Goal: Information Seeking & Learning: Learn about a topic

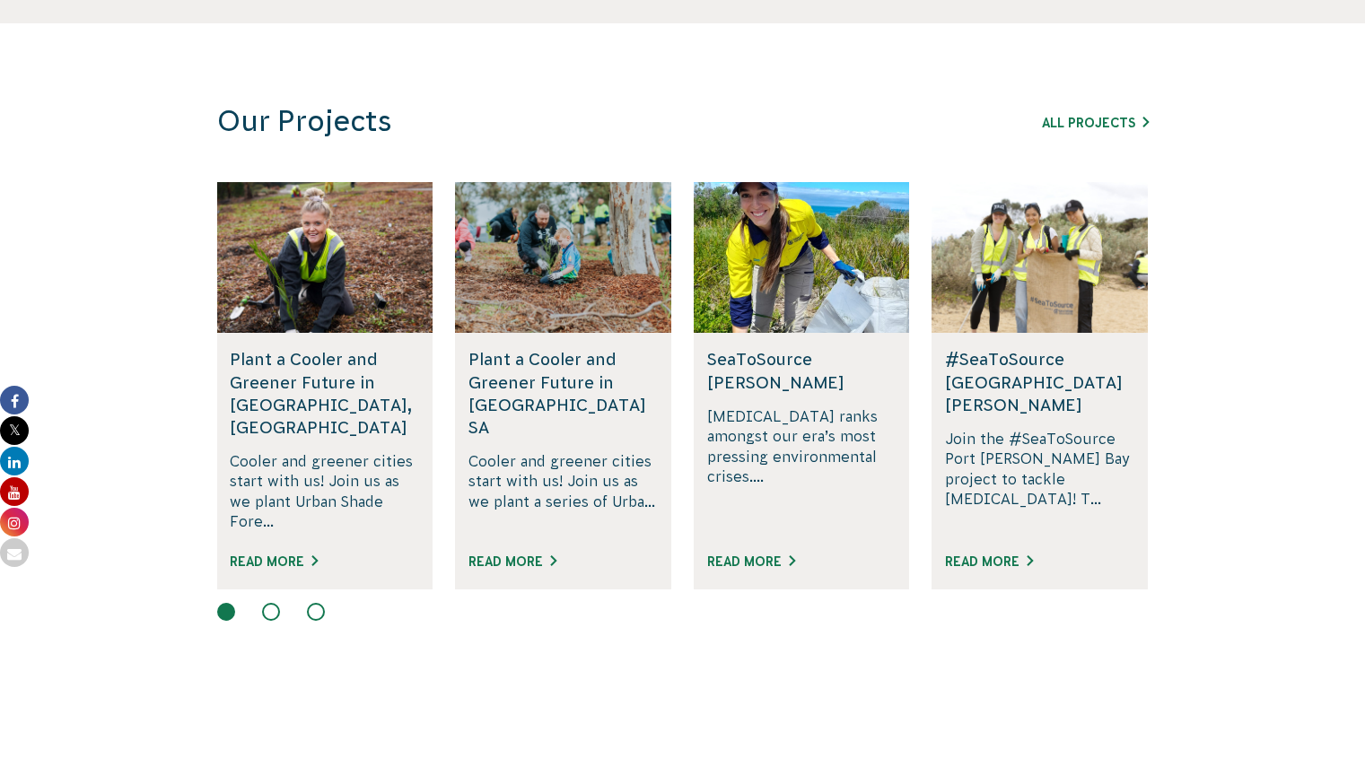
scroll to position [1047, 0]
click at [1089, 112] on div "All Projects" at bounding box center [1046, 123] width 205 height 22
click at [1084, 124] on link "All Projects" at bounding box center [1095, 124] width 107 height 14
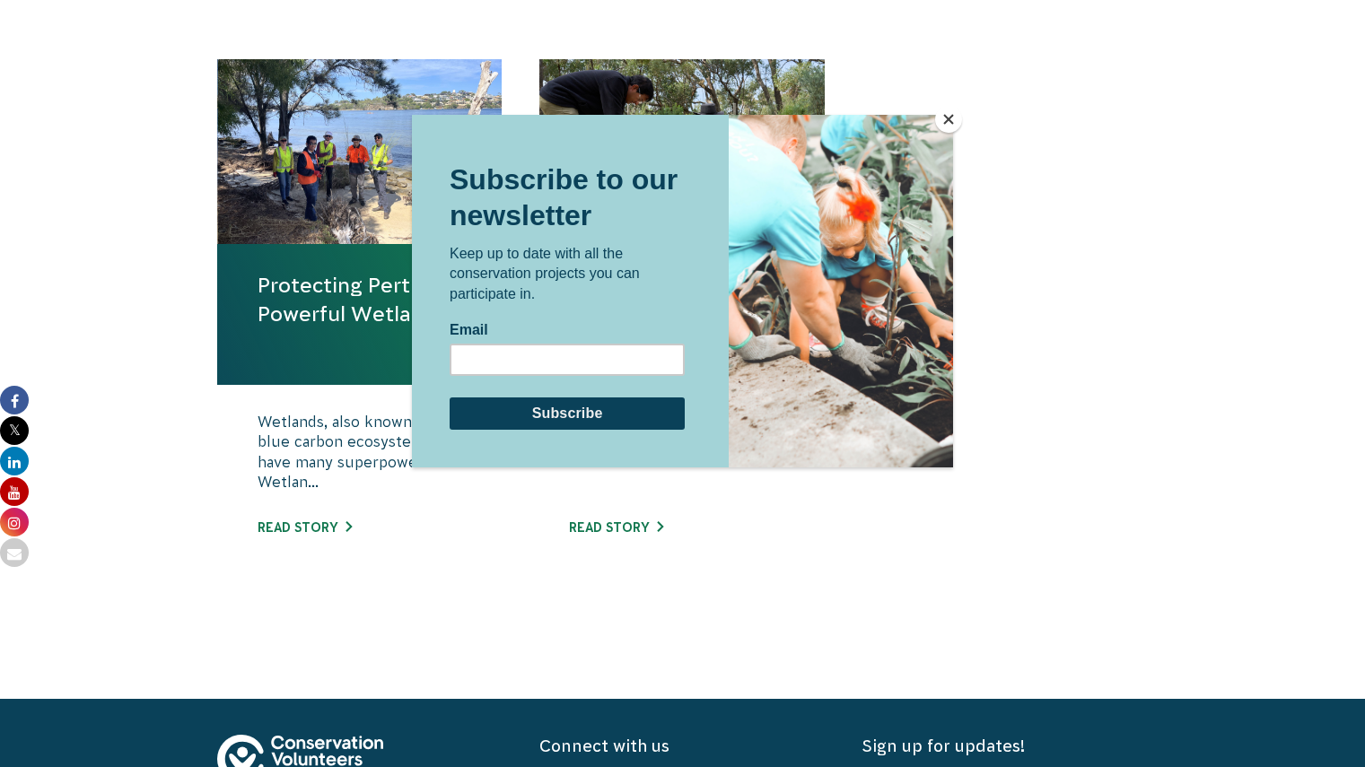
scroll to position [631, 0]
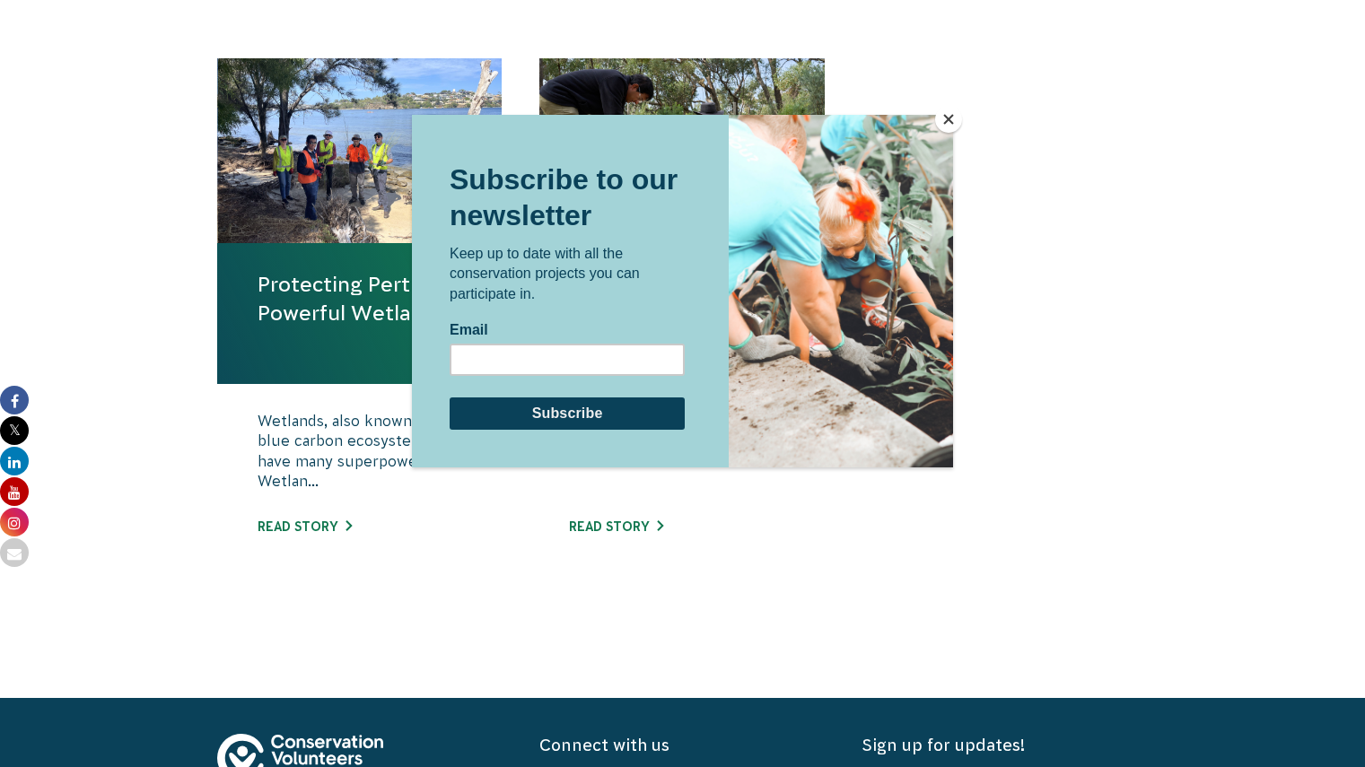
click at [957, 125] on button "Close" at bounding box center [948, 119] width 27 height 27
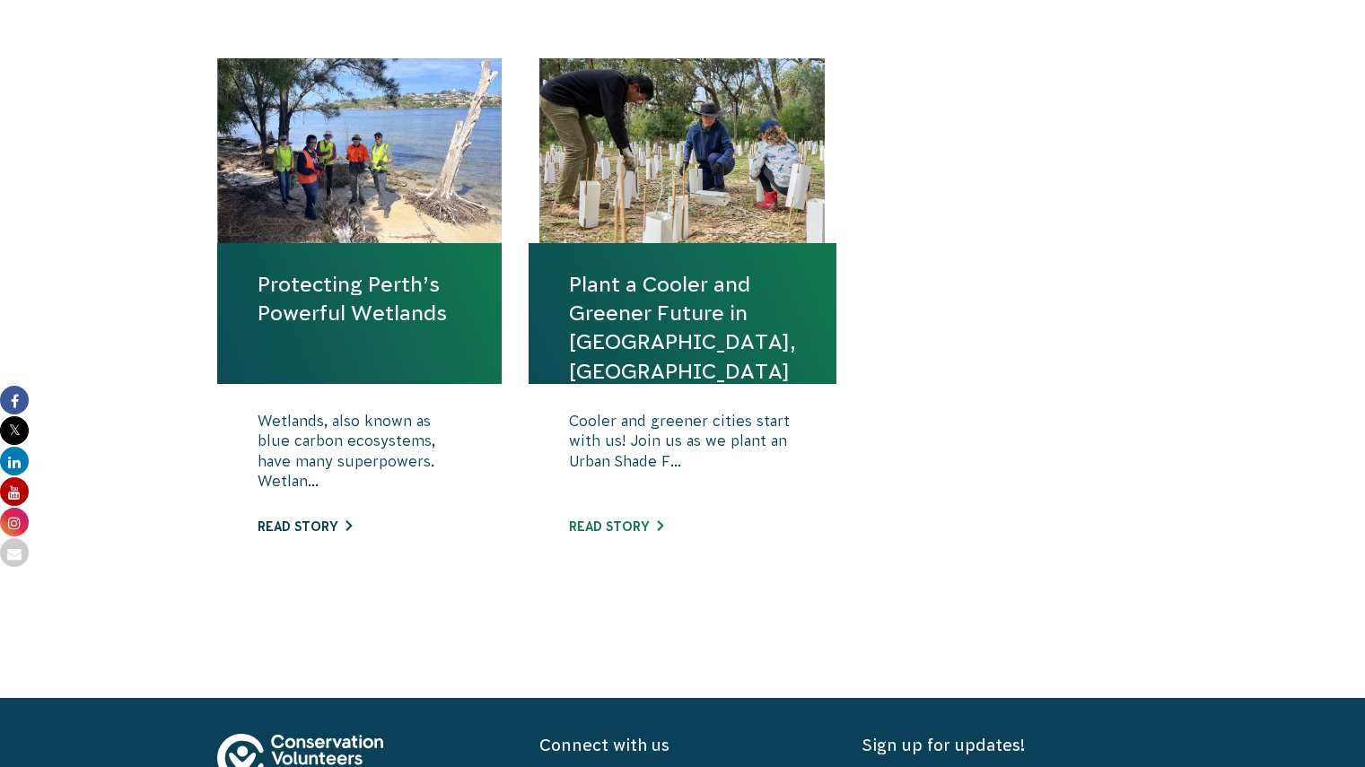
click at [327, 531] on link "Read story" at bounding box center [305, 527] width 94 height 14
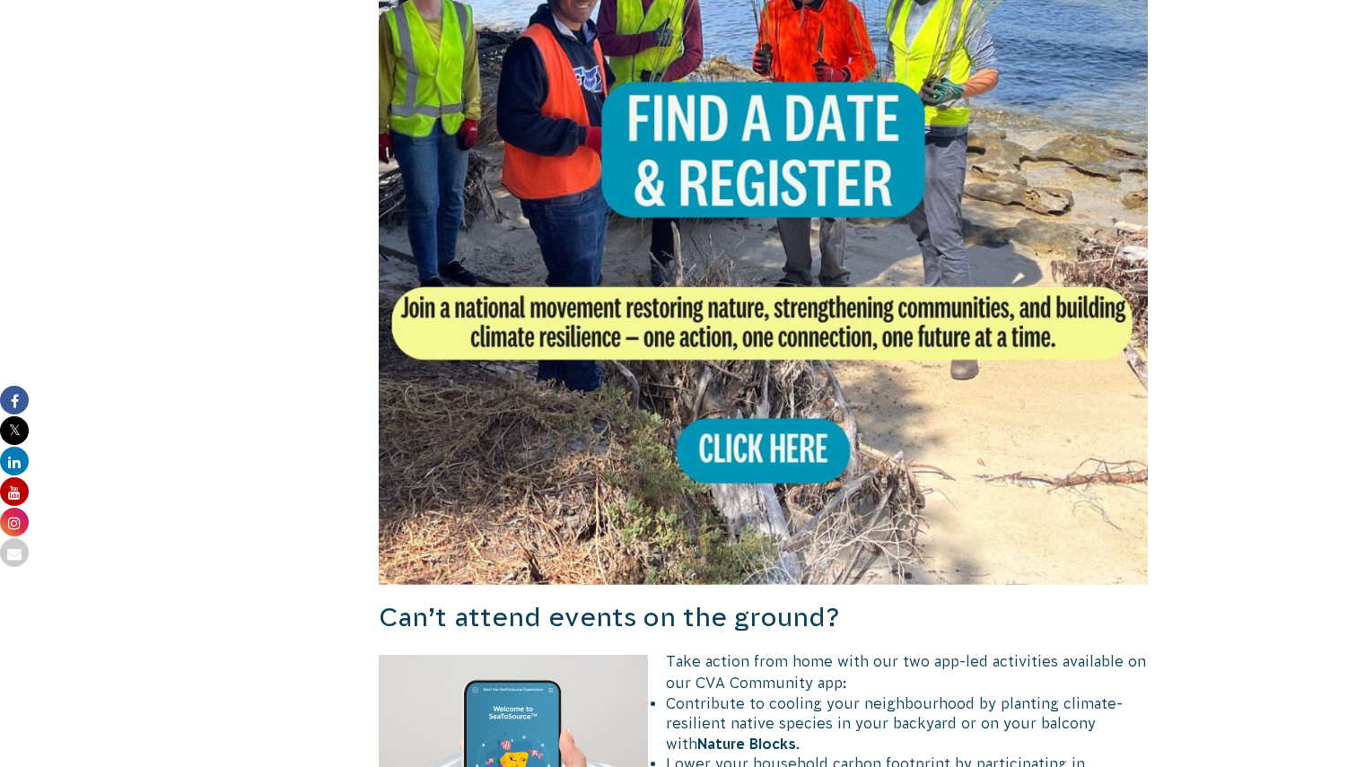
scroll to position [1101, 0]
click at [712, 452] on img at bounding box center [764, 201] width 770 height 770
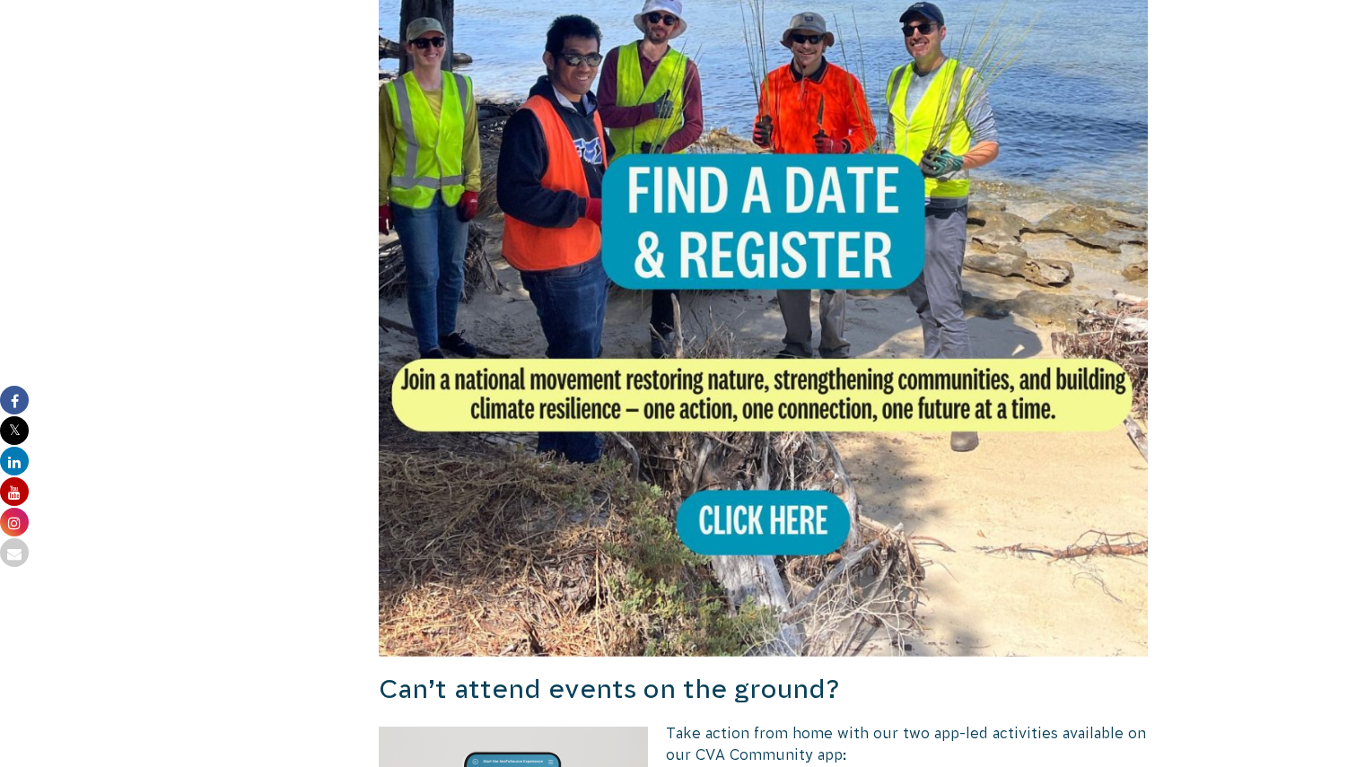
scroll to position [995, 0]
